Goal: Find specific page/section: Find specific page/section

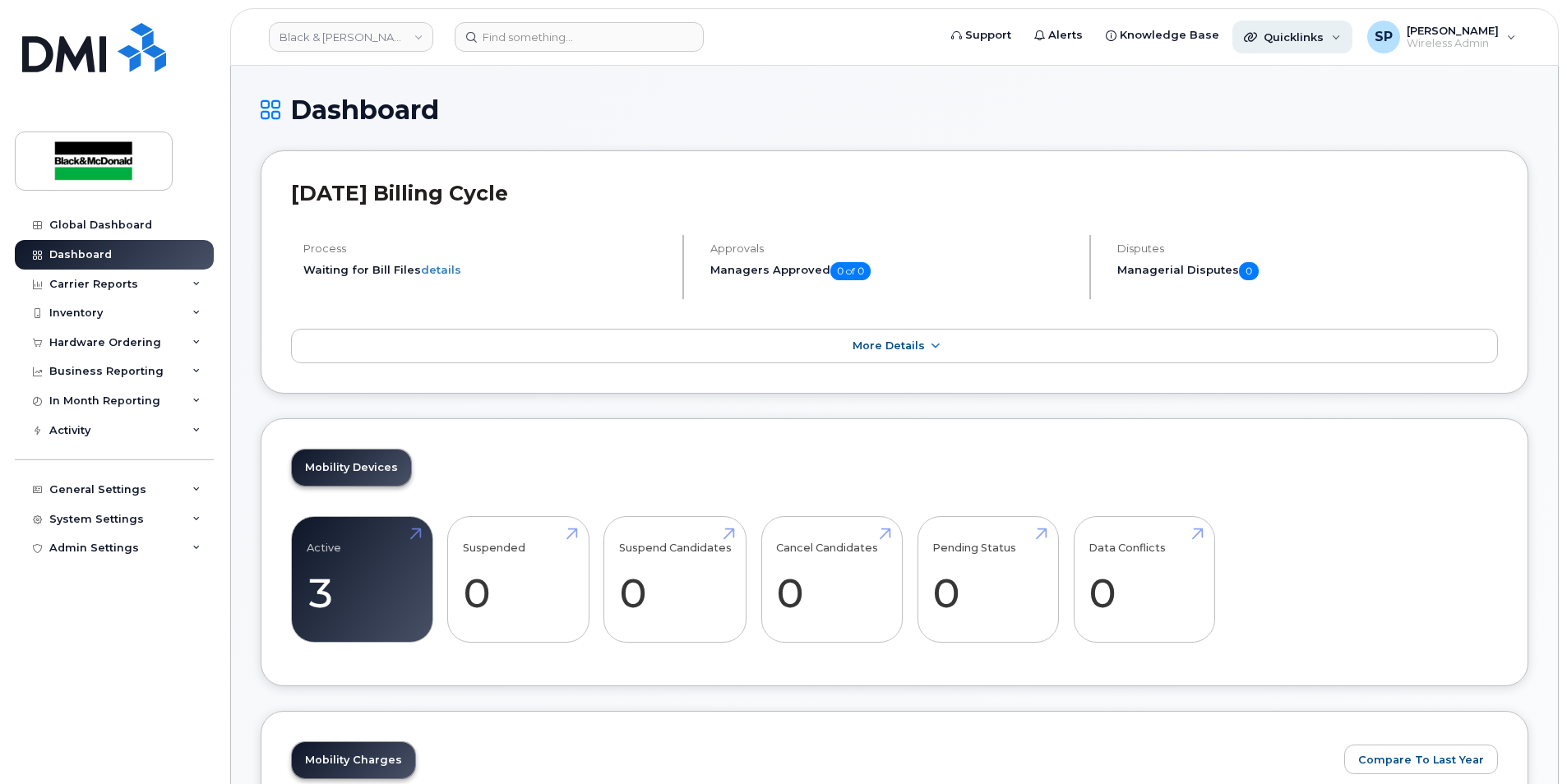
drag, startPoint x: 0, startPoint y: 0, endPoint x: 1287, endPoint y: 39, distance: 1287.6
click at [1287, 39] on span "Quicklinks" at bounding box center [1294, 37] width 60 height 13
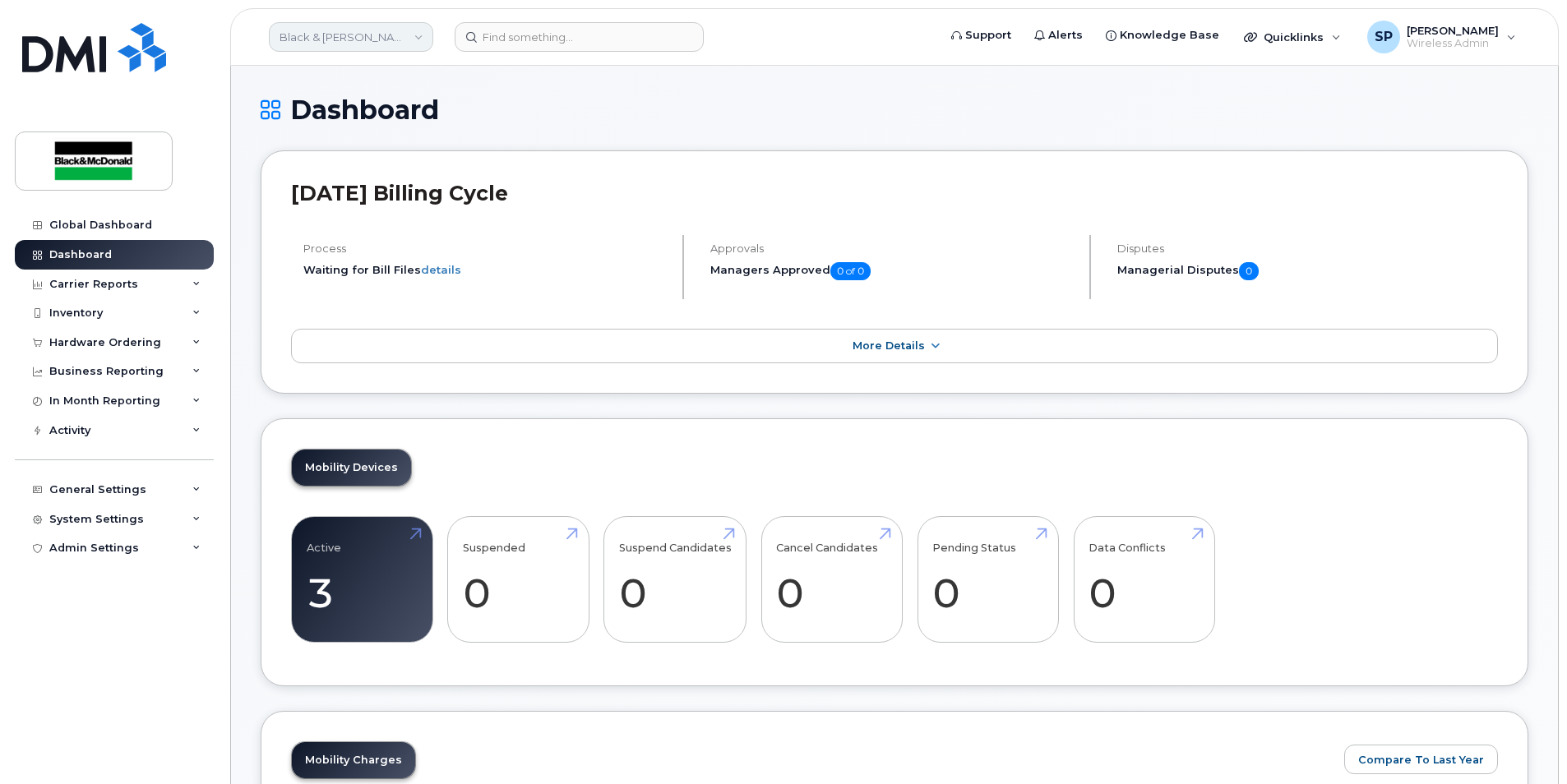
click at [376, 47] on link "Black & McDonald (0553708037)" at bounding box center [351, 37] width 165 height 29
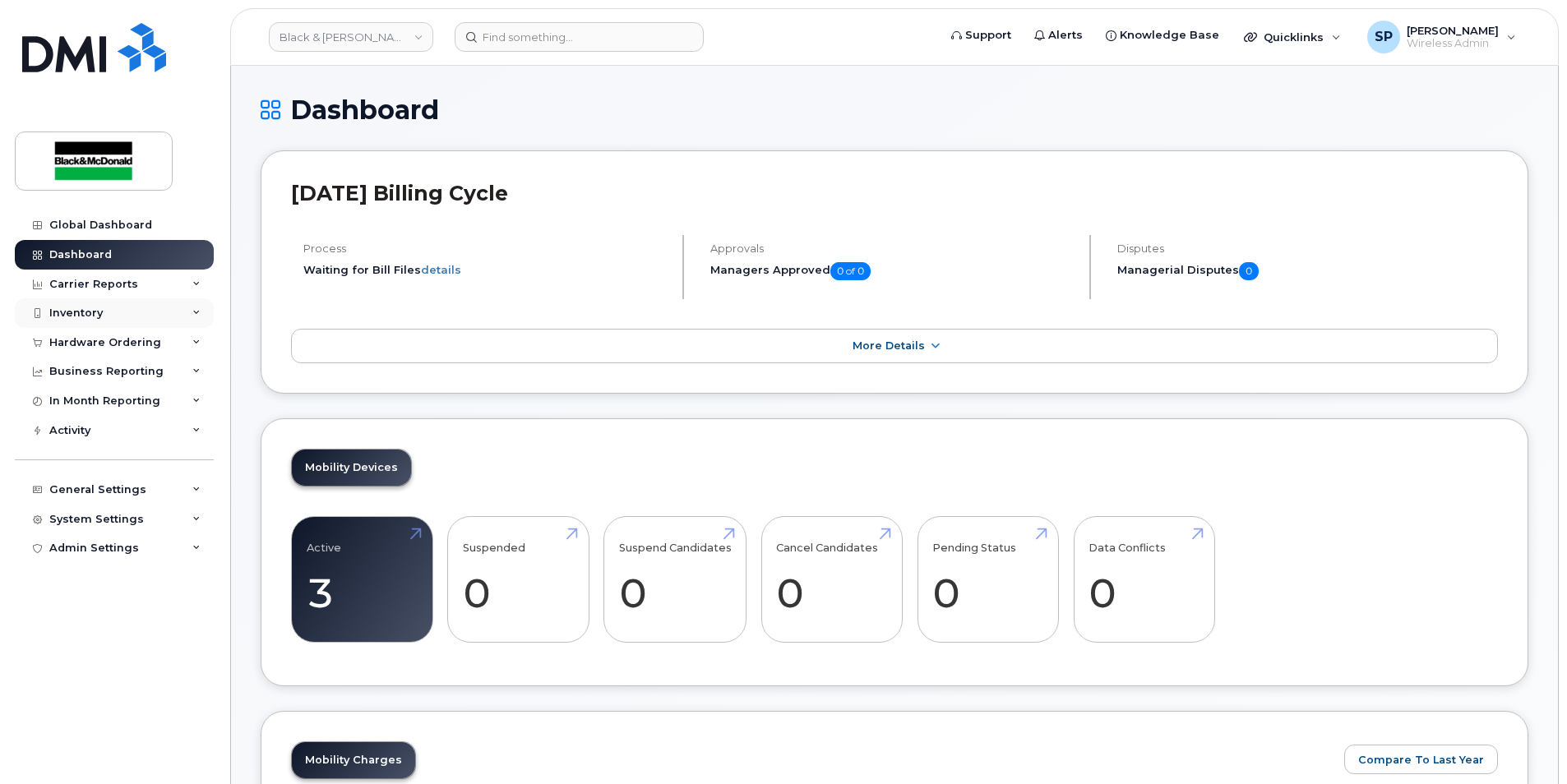
click at [159, 306] on div "Inventory" at bounding box center [114, 313] width 199 height 29
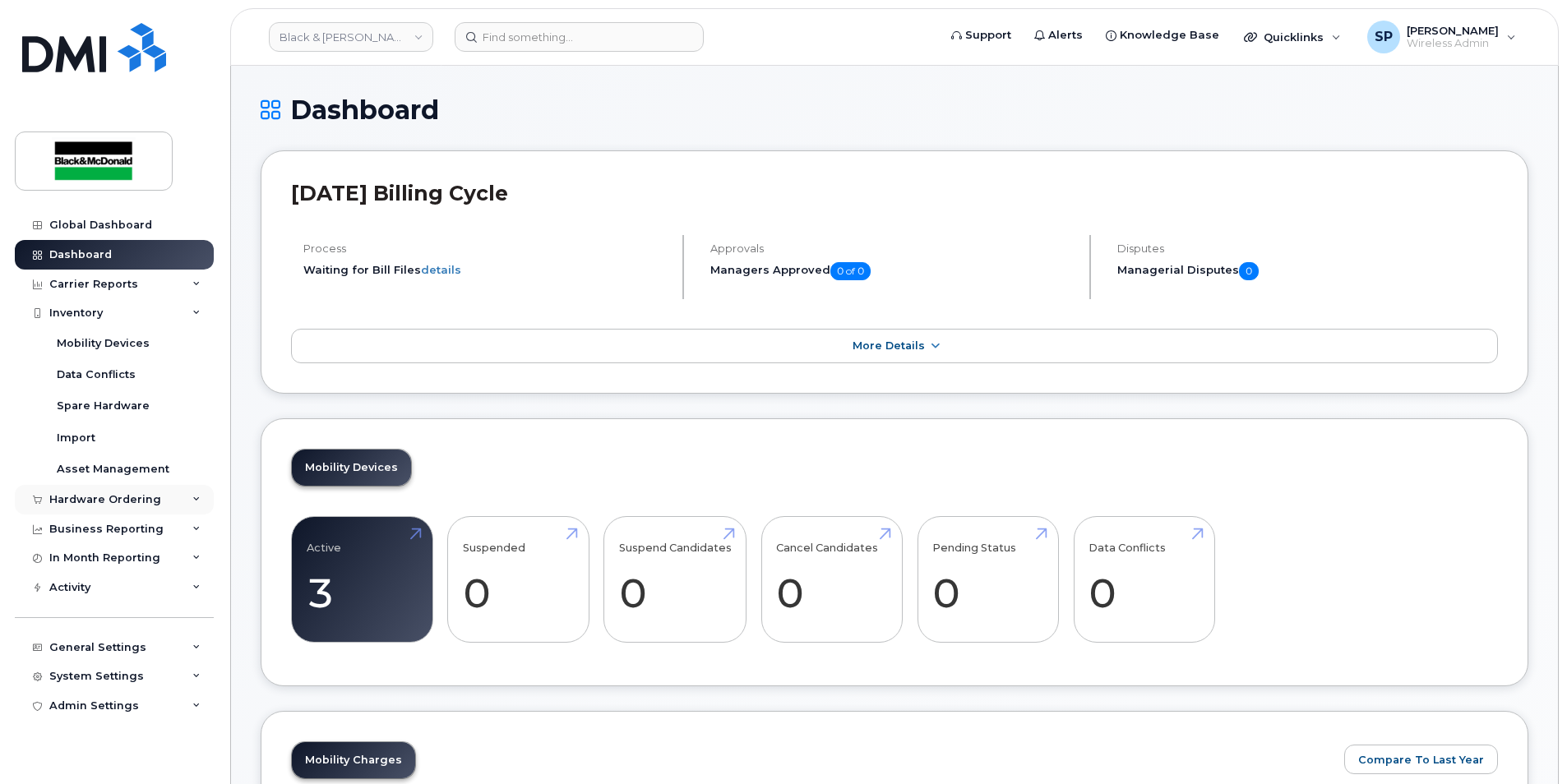
click at [107, 504] on div "Hardware Ordering" at bounding box center [105, 500] width 111 height 13
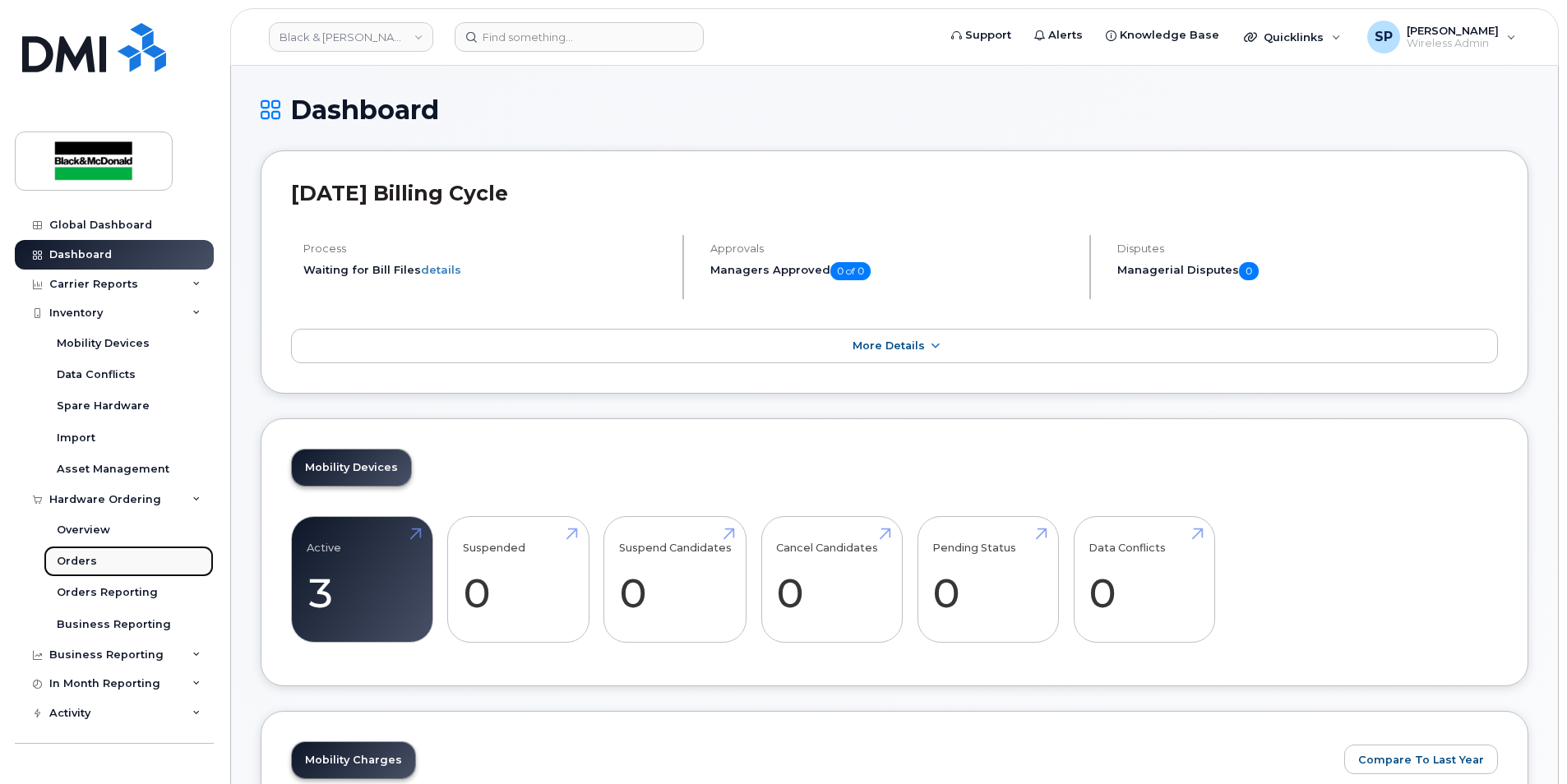
click at [81, 560] on div "Orders" at bounding box center [77, 561] width 41 height 15
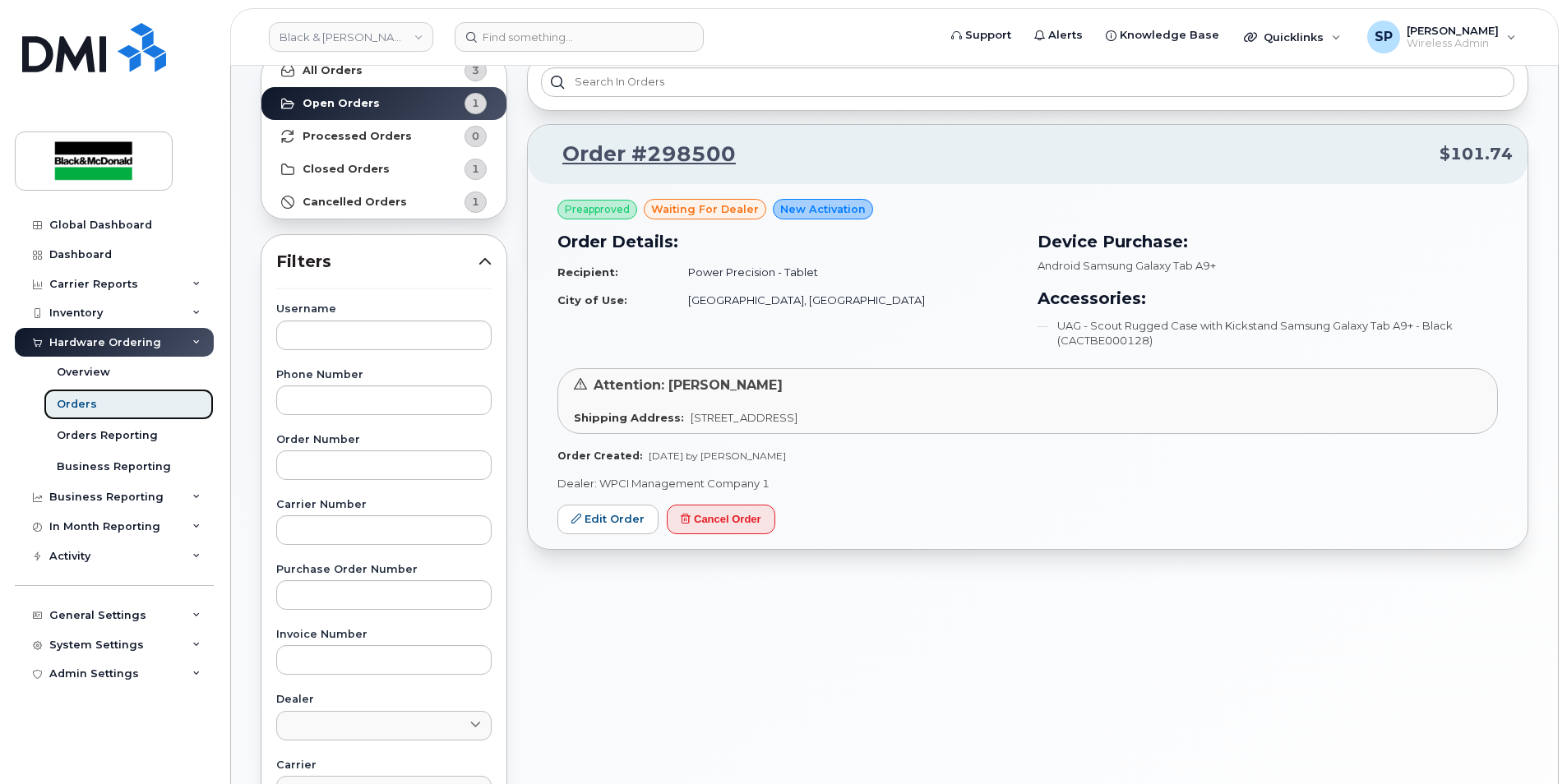
scroll to position [217, 0]
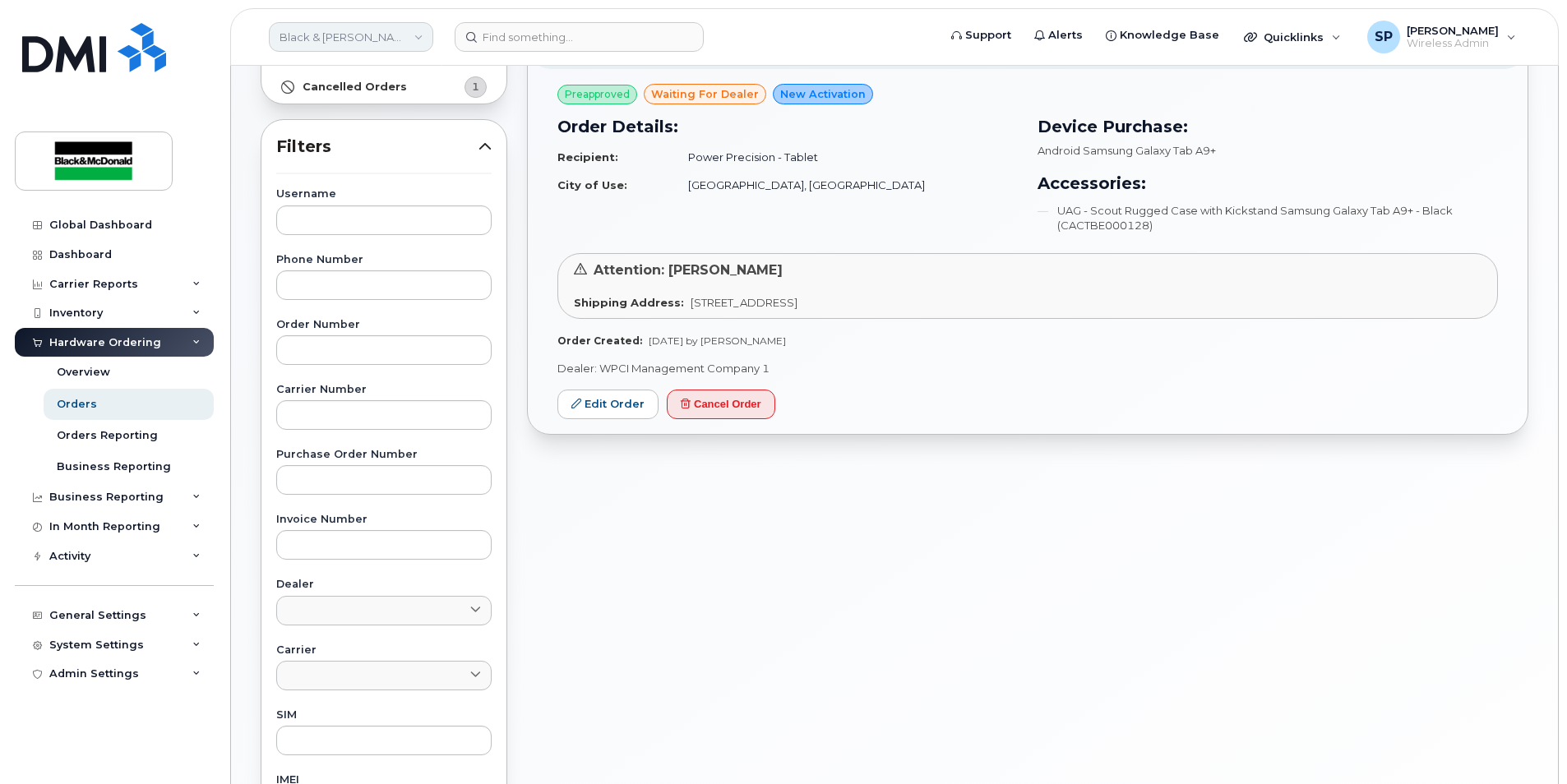
click at [359, 31] on link "Black & McDonald (0553708037)" at bounding box center [351, 37] width 165 height 29
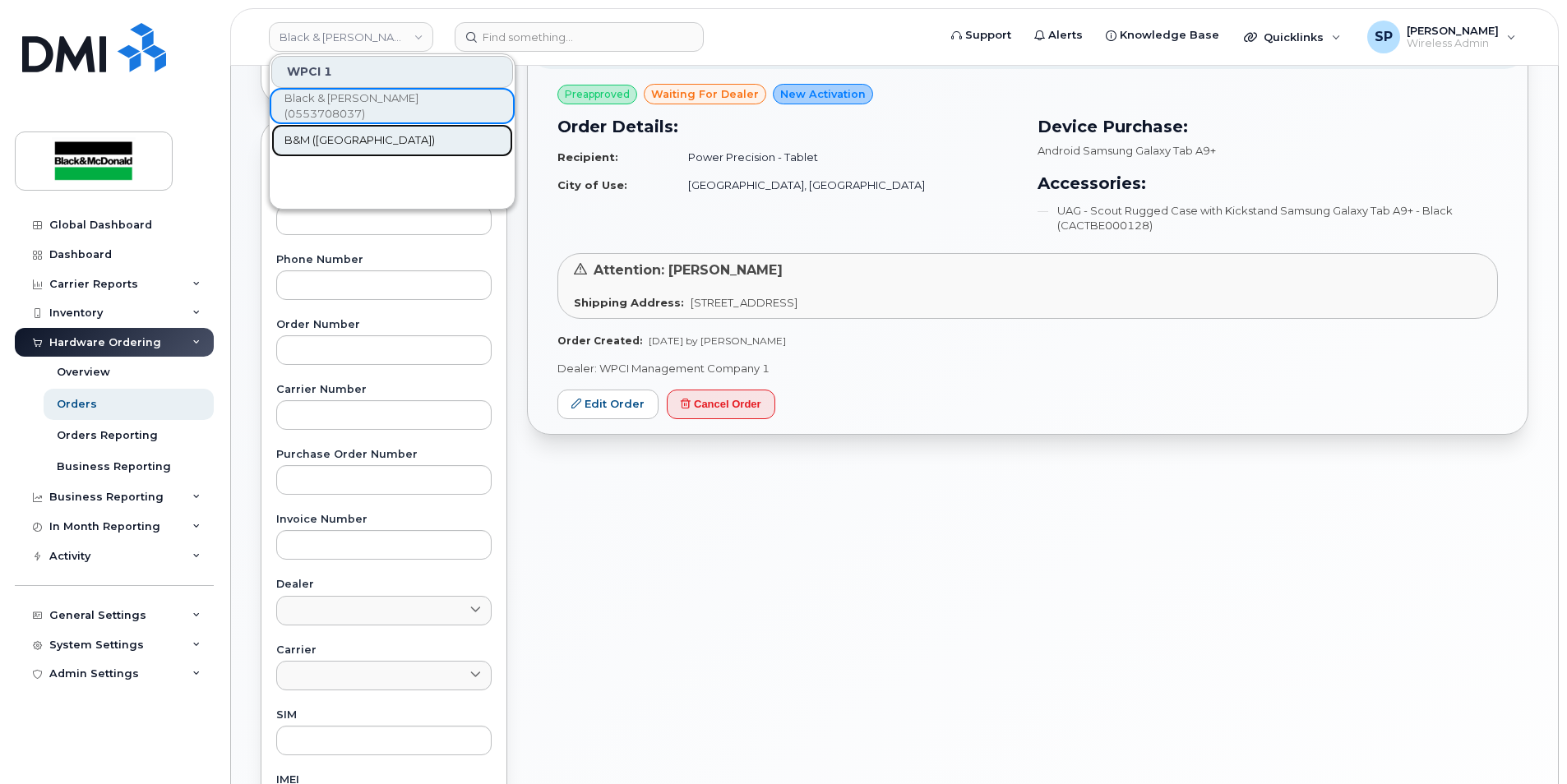
click at [355, 144] on span "B&M ([GEOGRAPHIC_DATA])" at bounding box center [359, 141] width 150 height 17
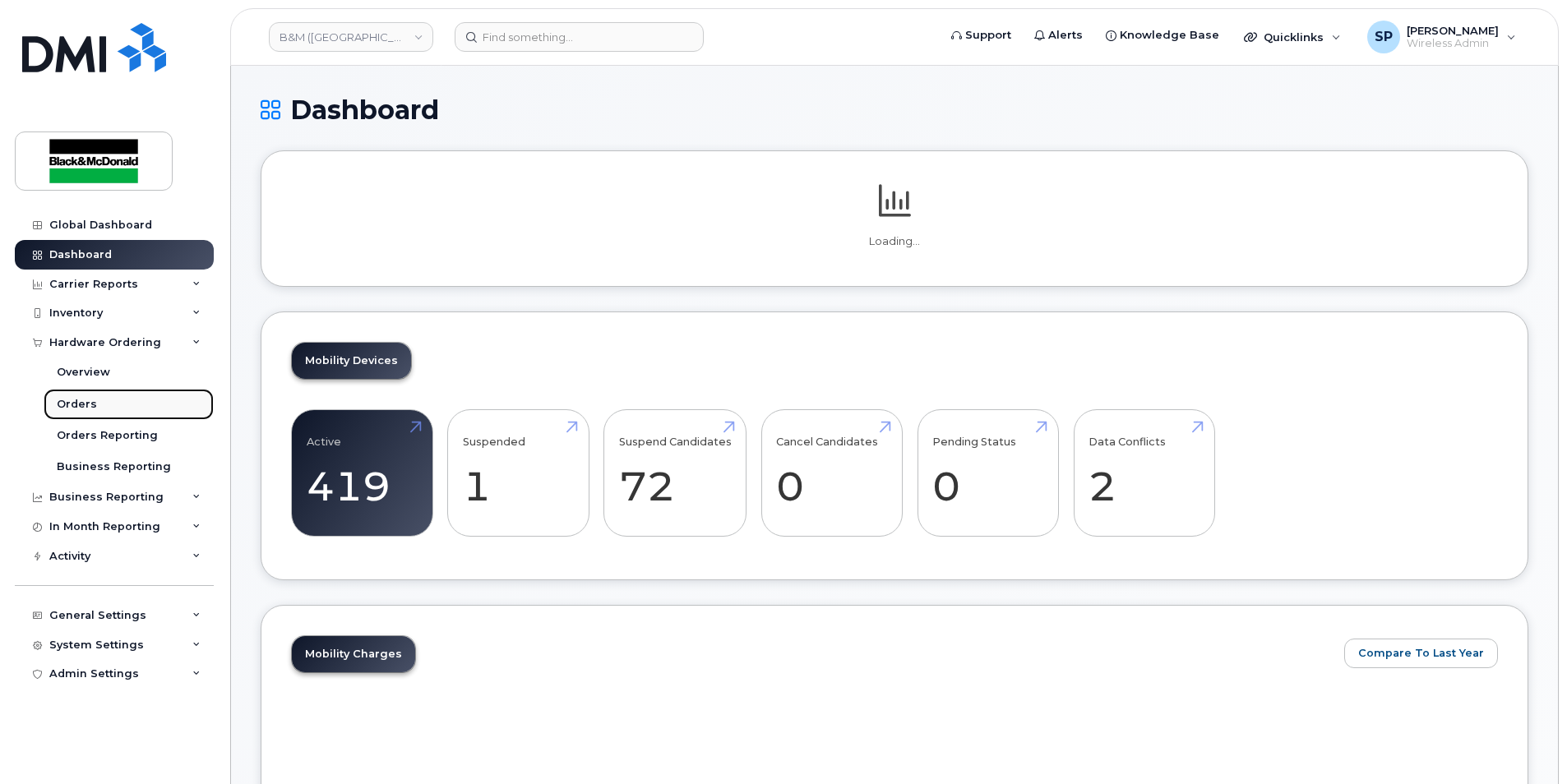
click at [77, 403] on div "Orders" at bounding box center [77, 404] width 41 height 15
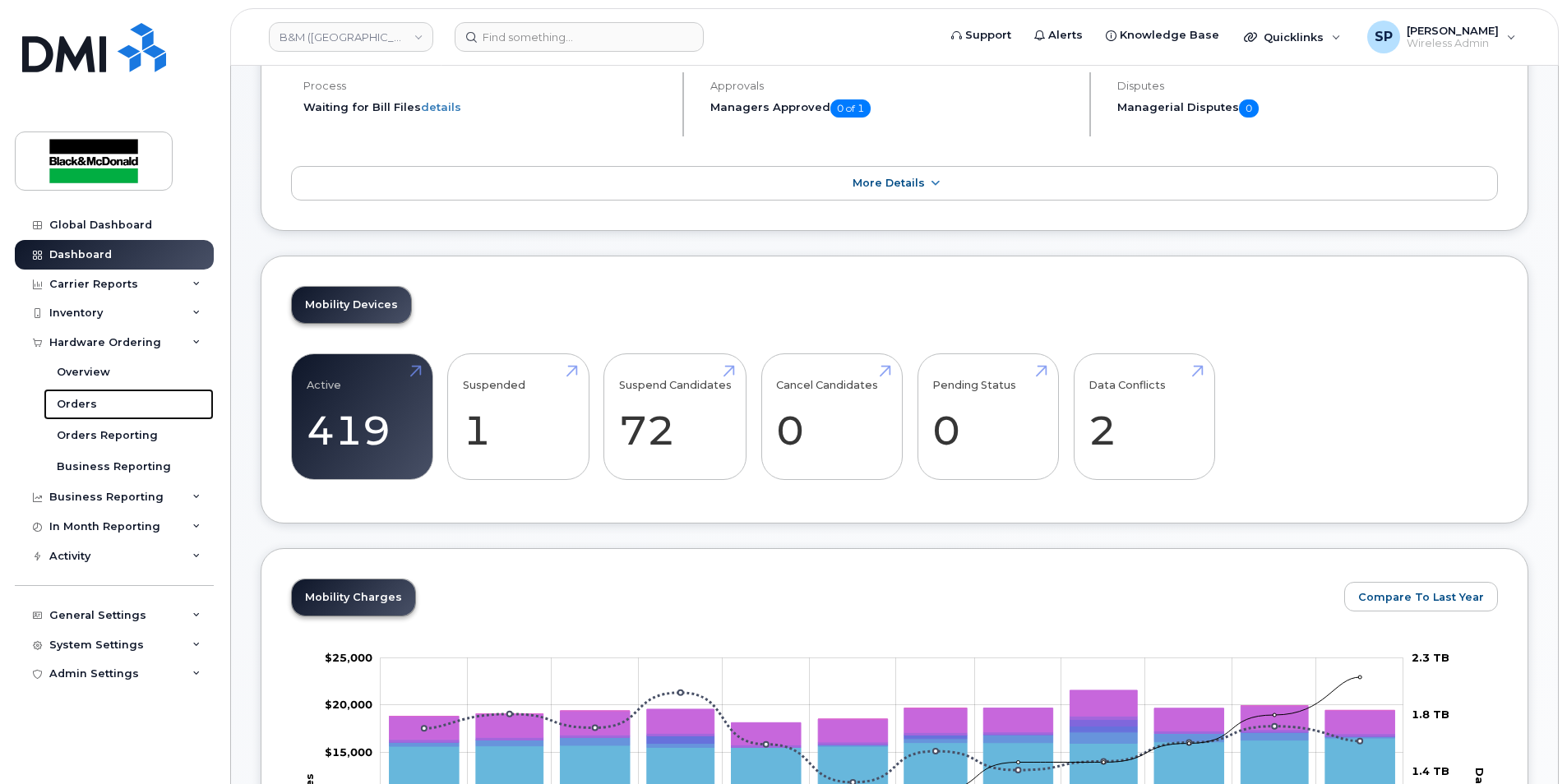
scroll to position [163, 0]
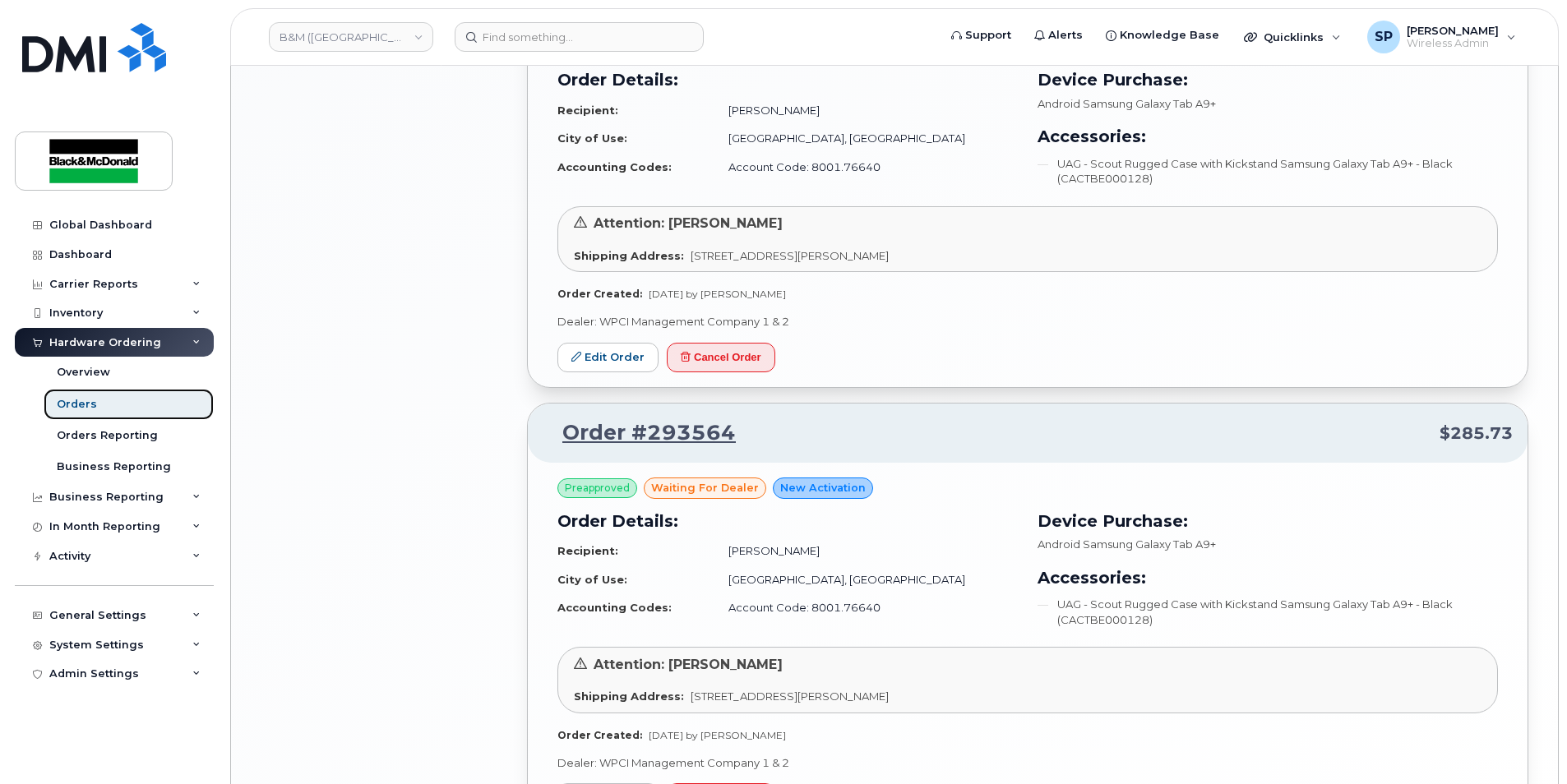
scroll to position [1748, 0]
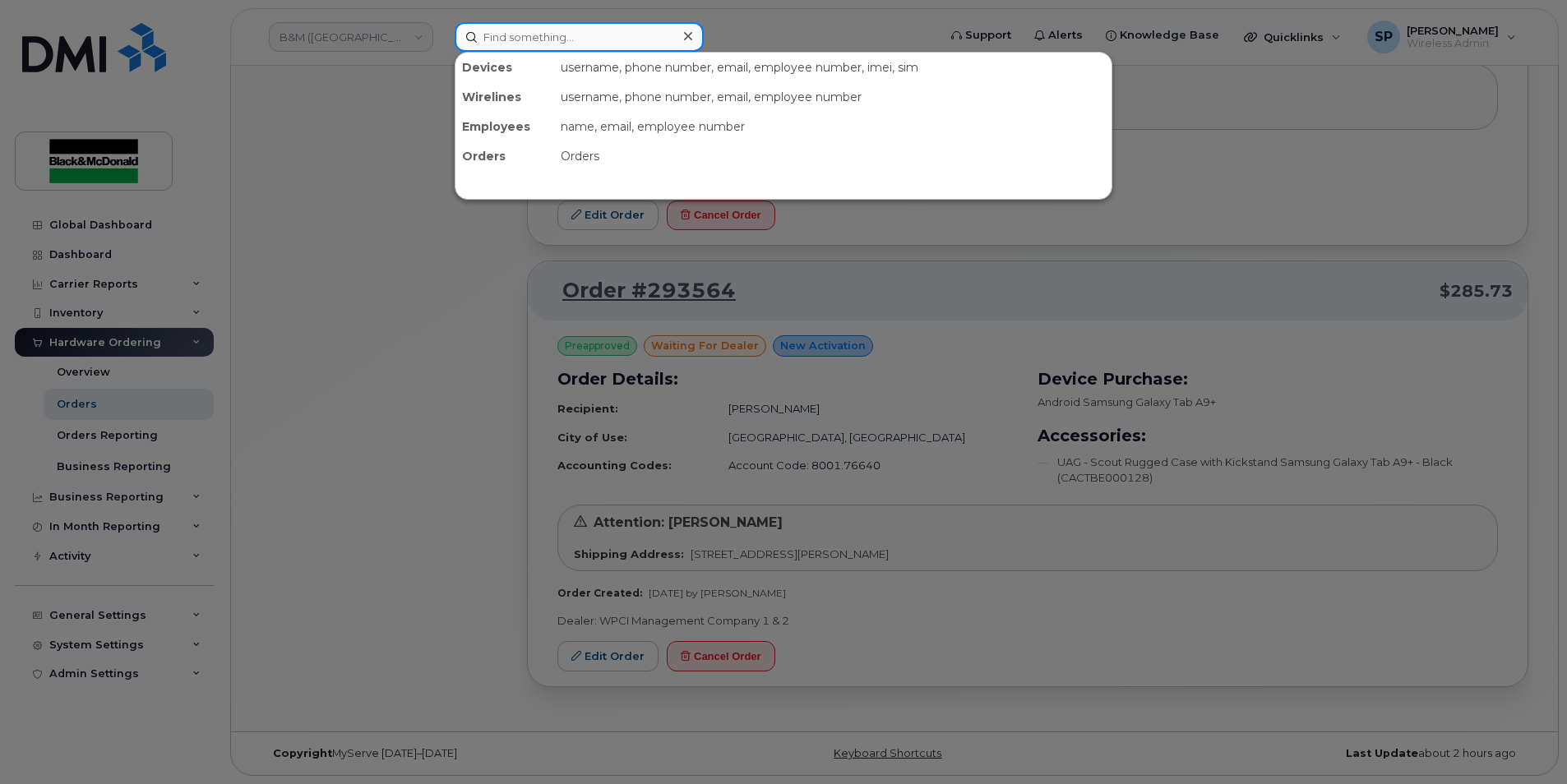
click at [495, 38] on input at bounding box center [579, 37] width 250 height 29
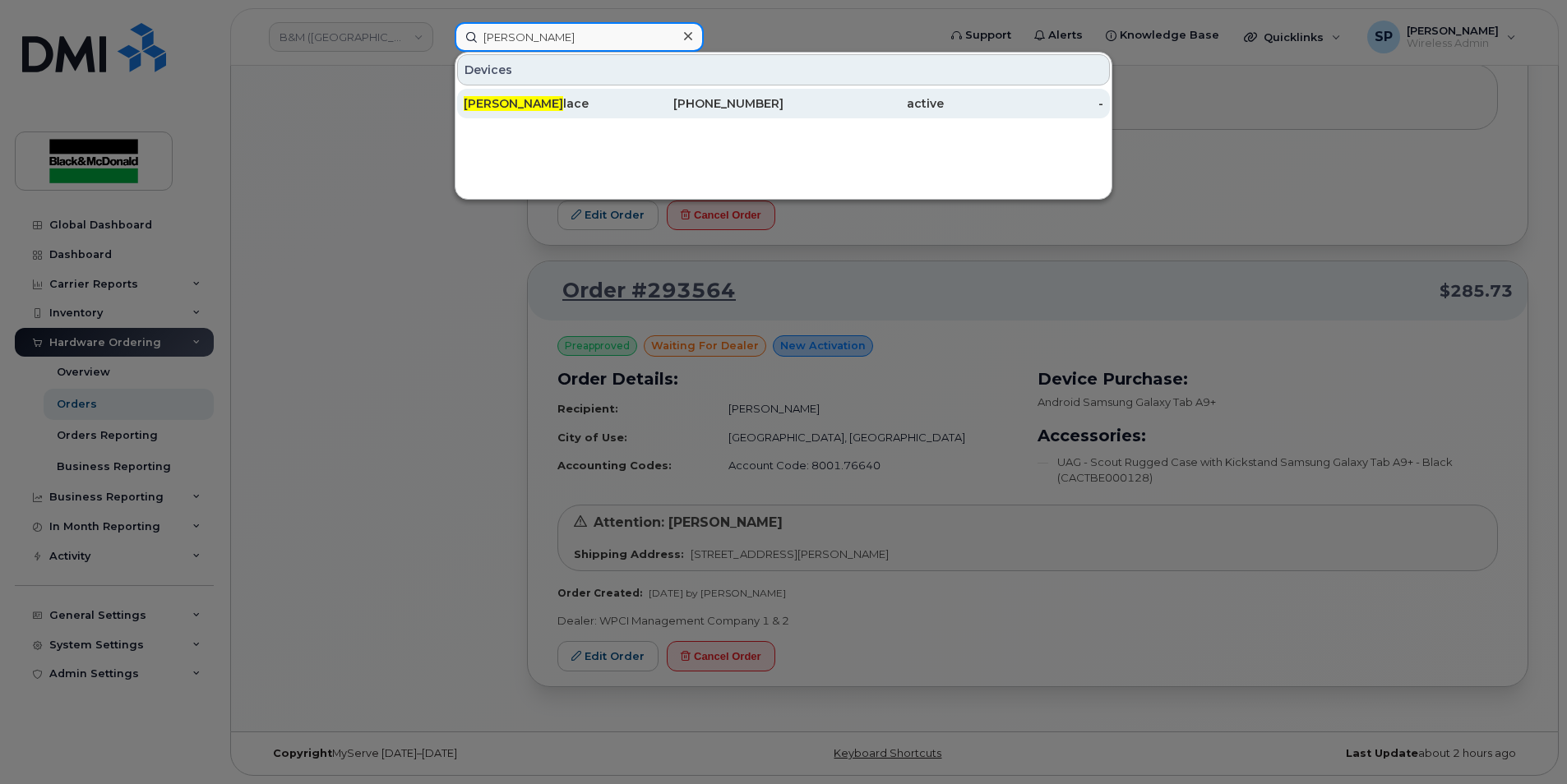
type input "[PERSON_NAME]"
click at [603, 105] on div "[PERSON_NAME] lace" at bounding box center [544, 104] width 160 height 17
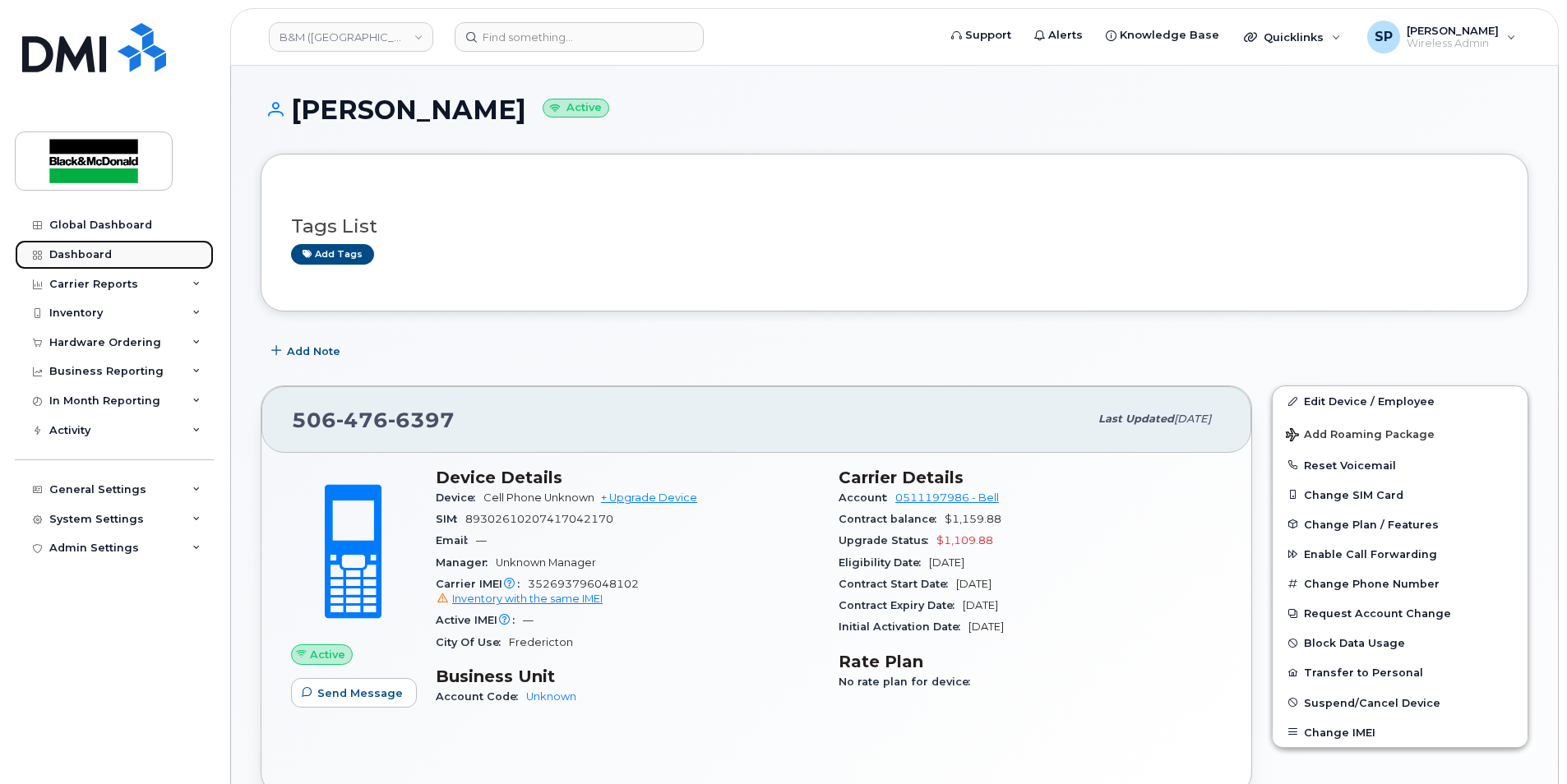
click at [97, 249] on div "Dashboard" at bounding box center [81, 255] width 63 height 13
